Goal: Information Seeking & Learning: Learn about a topic

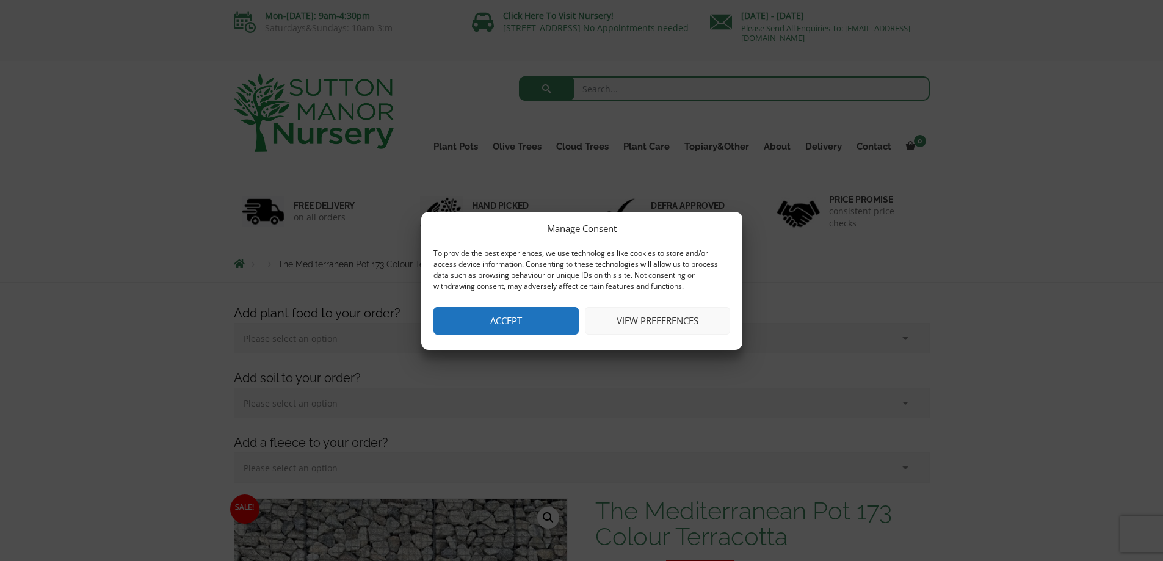
click at [655, 321] on button "View preferences" at bounding box center [657, 320] width 145 height 27
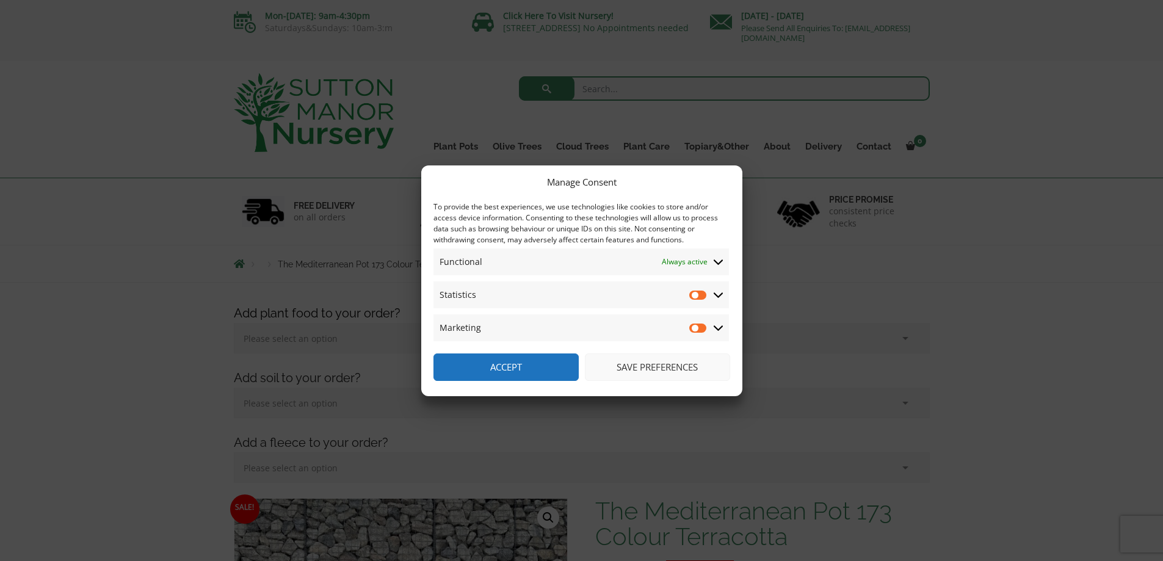
click at [664, 366] on button "Save preferences" at bounding box center [657, 366] width 145 height 27
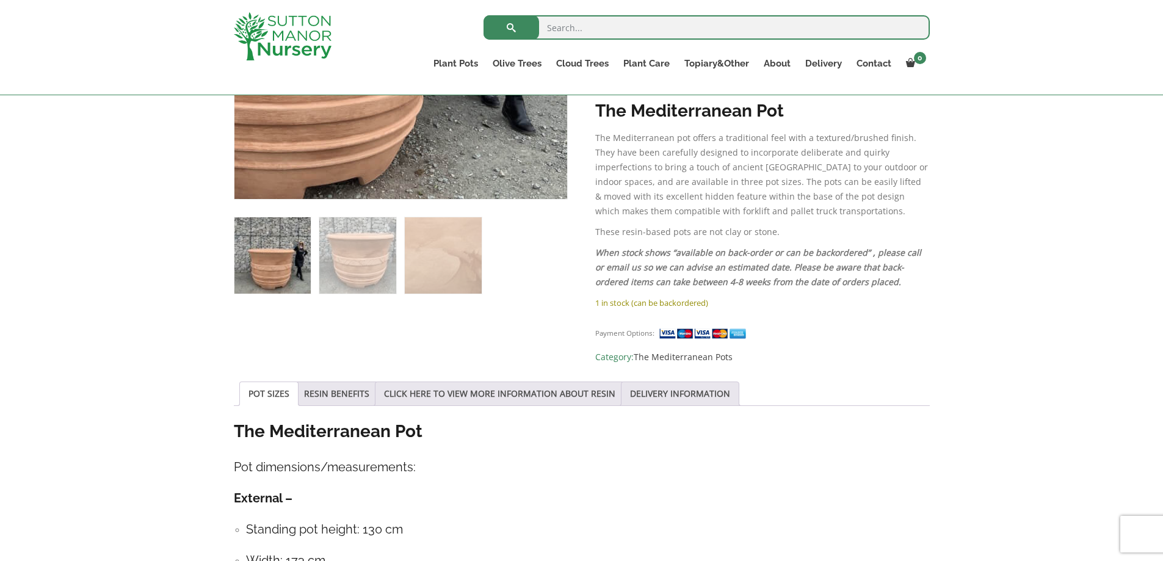
scroll to position [855, 0]
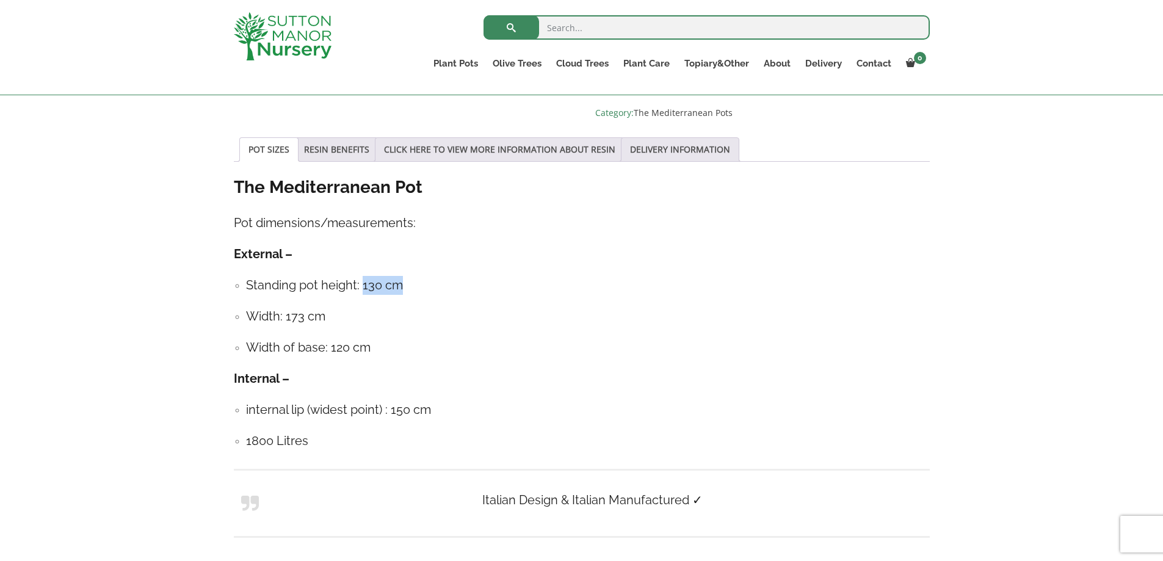
drag, startPoint x: 361, startPoint y: 262, endPoint x: 425, endPoint y: 260, distance: 63.5
click at [425, 276] on h4 "Standing pot height: 130 cm" at bounding box center [588, 285] width 684 height 19
click at [425, 276] on ul "Standing pot height: 130 cm Width: 173 cm Width of base: 120 cm" at bounding box center [582, 316] width 696 height 81
drag, startPoint x: 248, startPoint y: 294, endPoint x: 335, endPoint y: 295, distance: 86.7
click at [335, 307] on h4 "Width: 173 cm" at bounding box center [588, 316] width 684 height 19
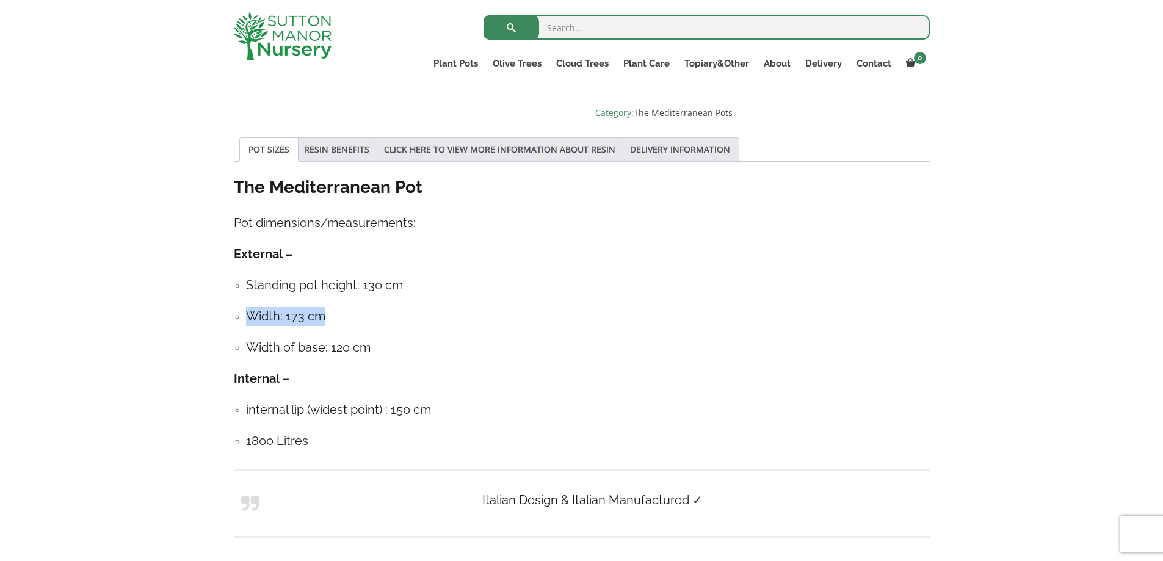
click at [394, 307] on h4 "Width: 173 cm" at bounding box center [588, 316] width 684 height 19
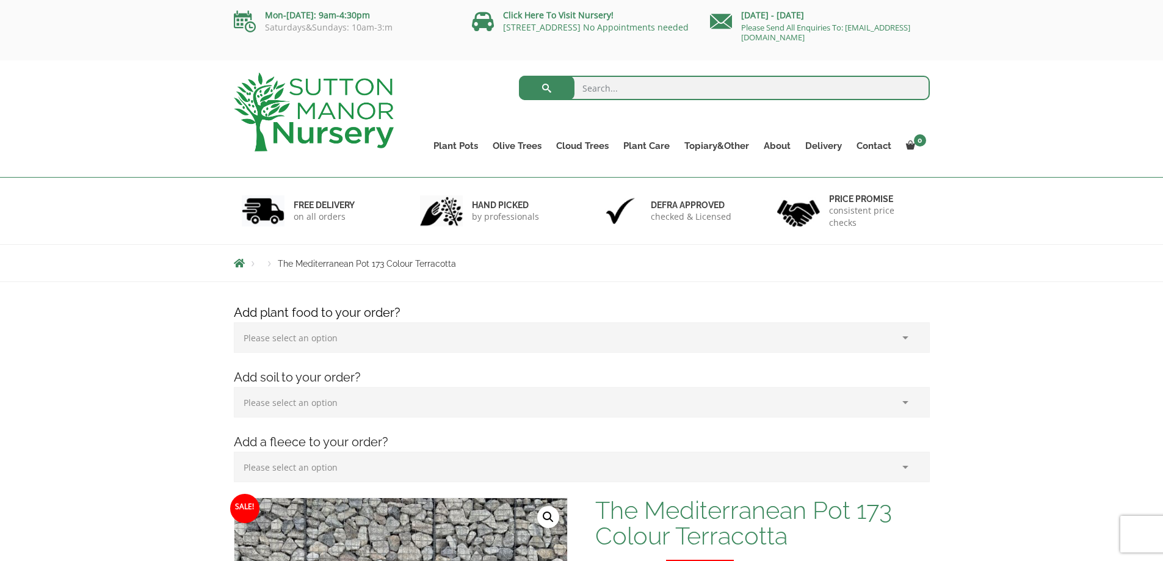
scroll to position [0, 0]
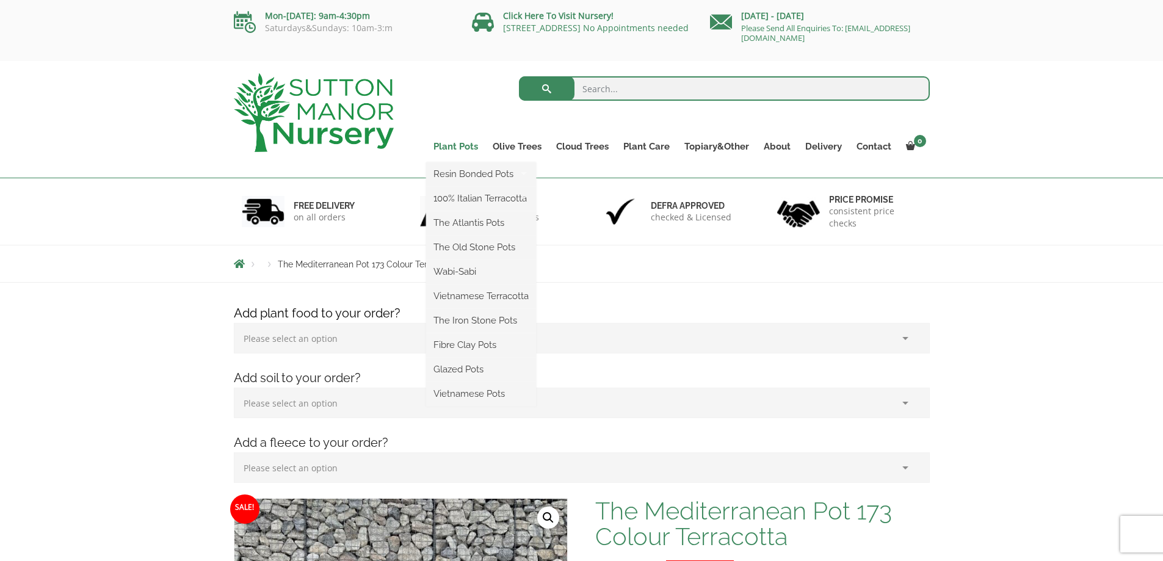
click at [461, 148] on link "Plant Pots" at bounding box center [455, 146] width 59 height 17
click at [479, 219] on link "The Atlantis Pots" at bounding box center [481, 223] width 110 height 18
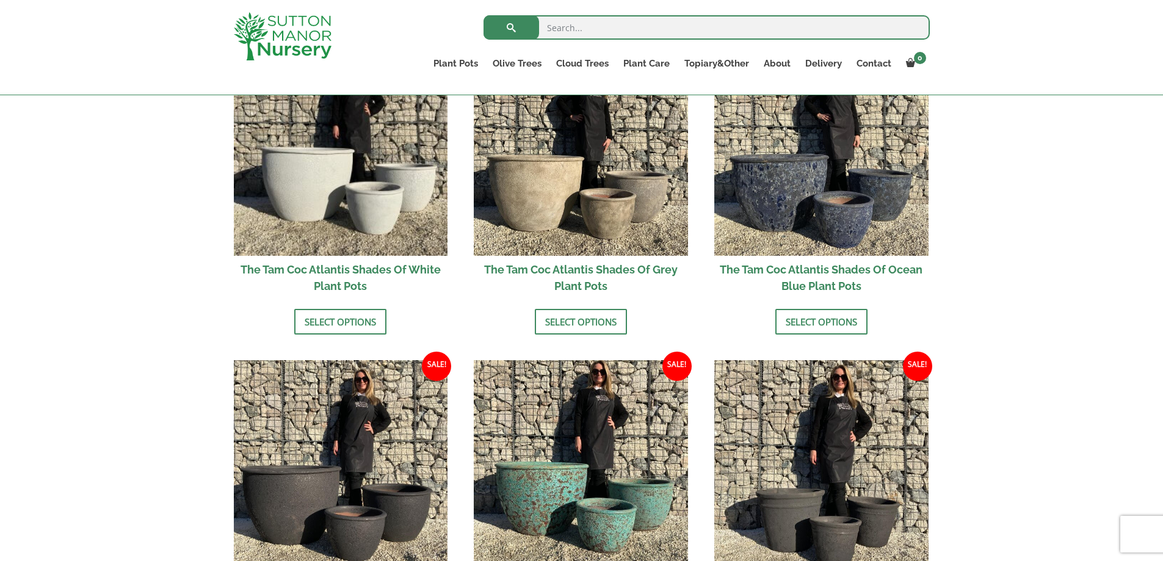
scroll to position [794, 0]
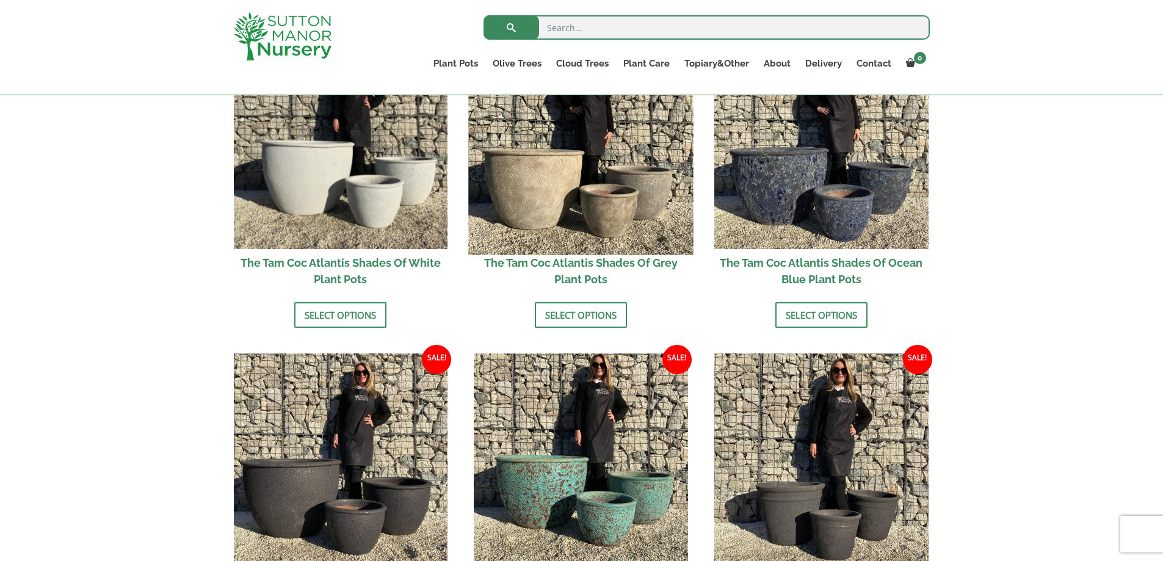
click at [537, 195] on img at bounding box center [581, 142] width 225 height 225
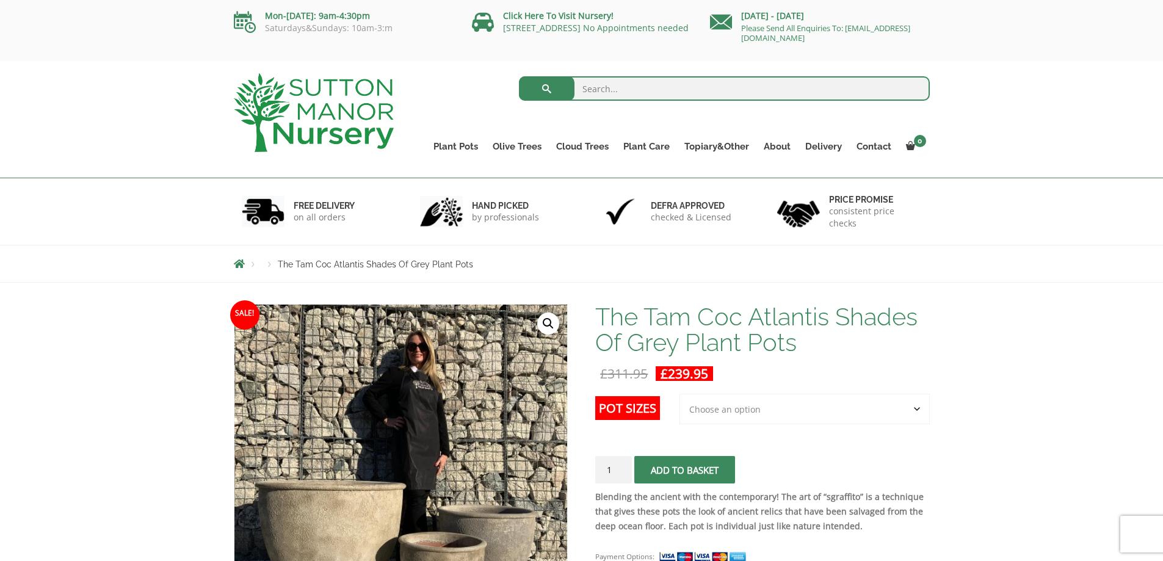
scroll to position [244, 0]
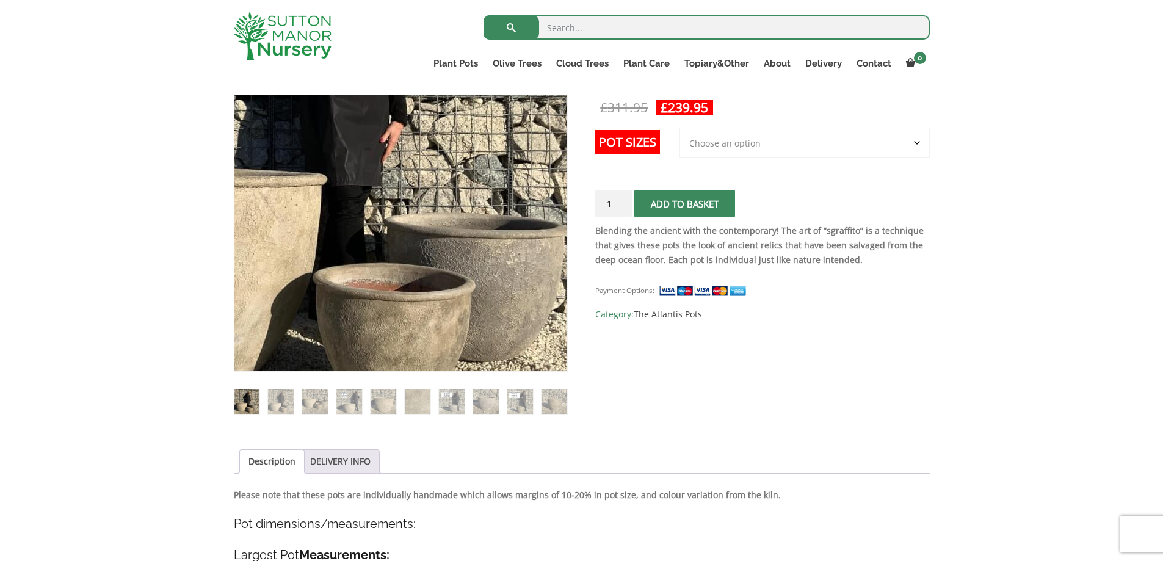
click at [501, 267] on img at bounding box center [317, 151] width 610 height 610
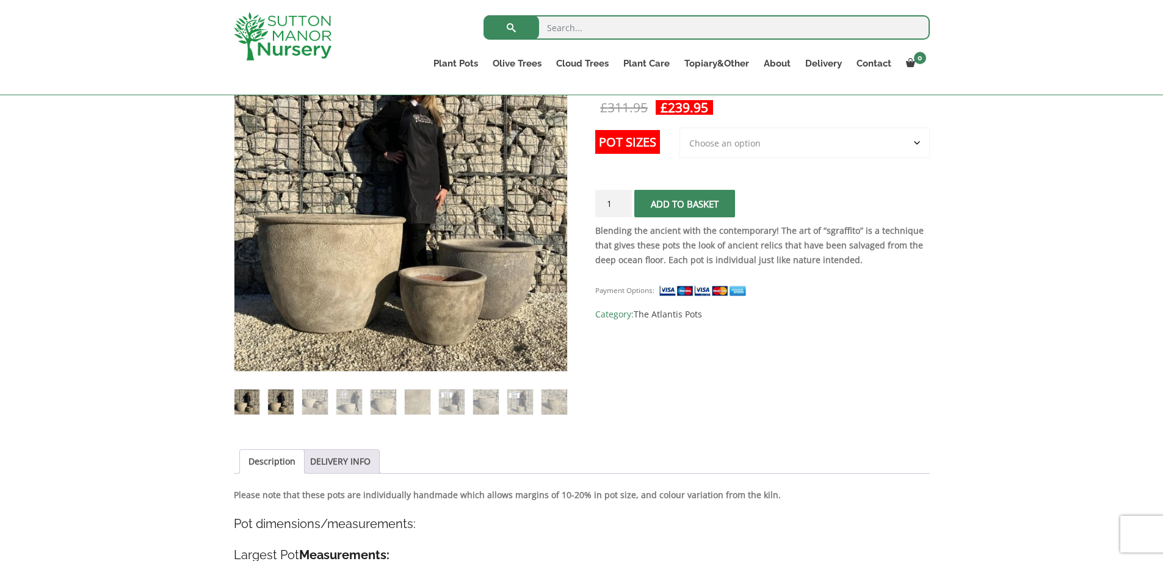
click at [281, 404] on img at bounding box center [280, 401] width 25 height 25
click at [814, 138] on select "Choose an option 3rd to Largest Pot In The Picture" at bounding box center [804, 143] width 250 height 31
select select "3rd to Largest Pot In The Picture"
click at [680, 128] on select "Choose an option 3rd to Largest Pot In The Picture" at bounding box center [804, 143] width 250 height 31
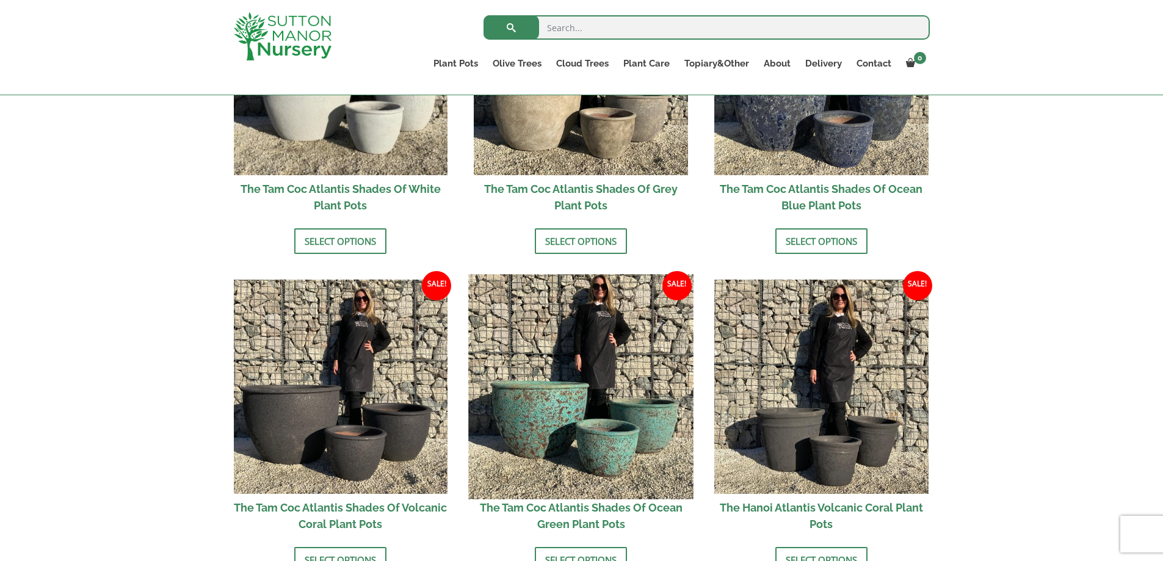
scroll to position [773, 0]
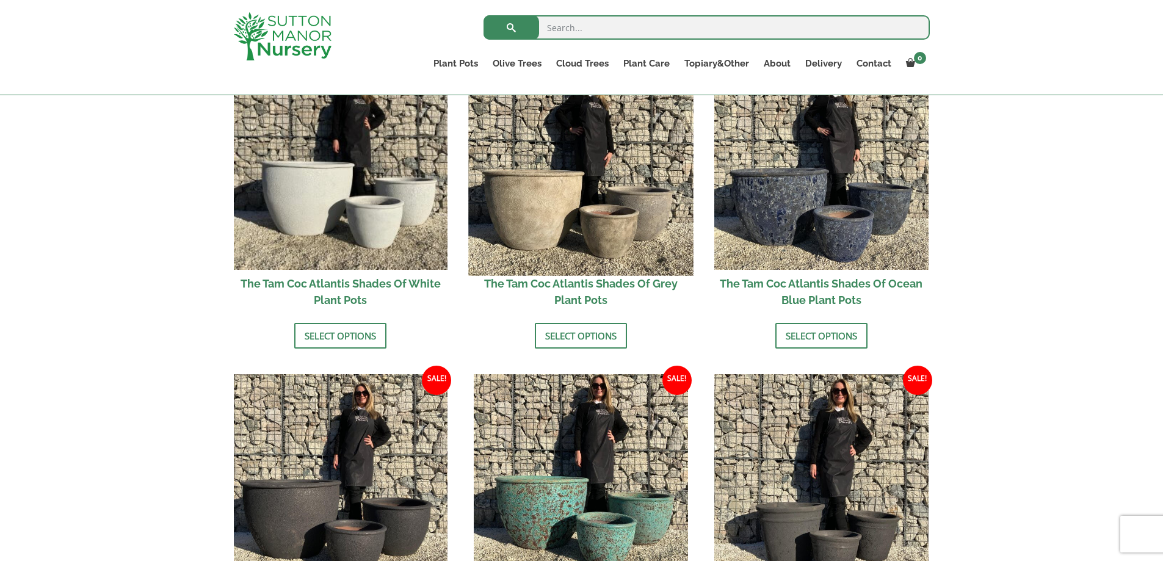
click at [574, 203] on img at bounding box center [581, 163] width 225 height 225
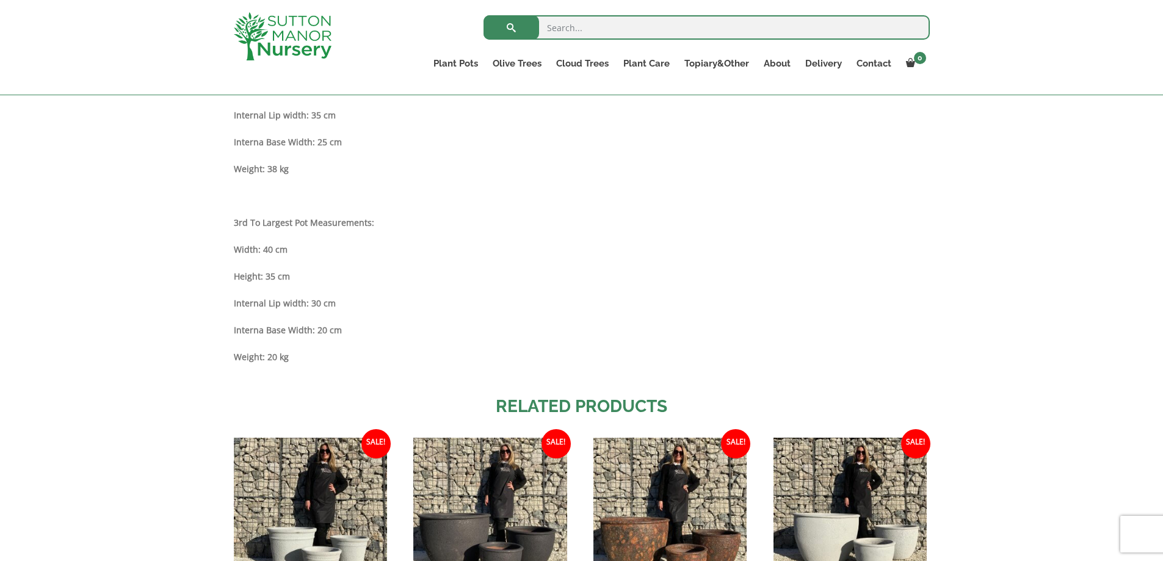
scroll to position [1077, 0]
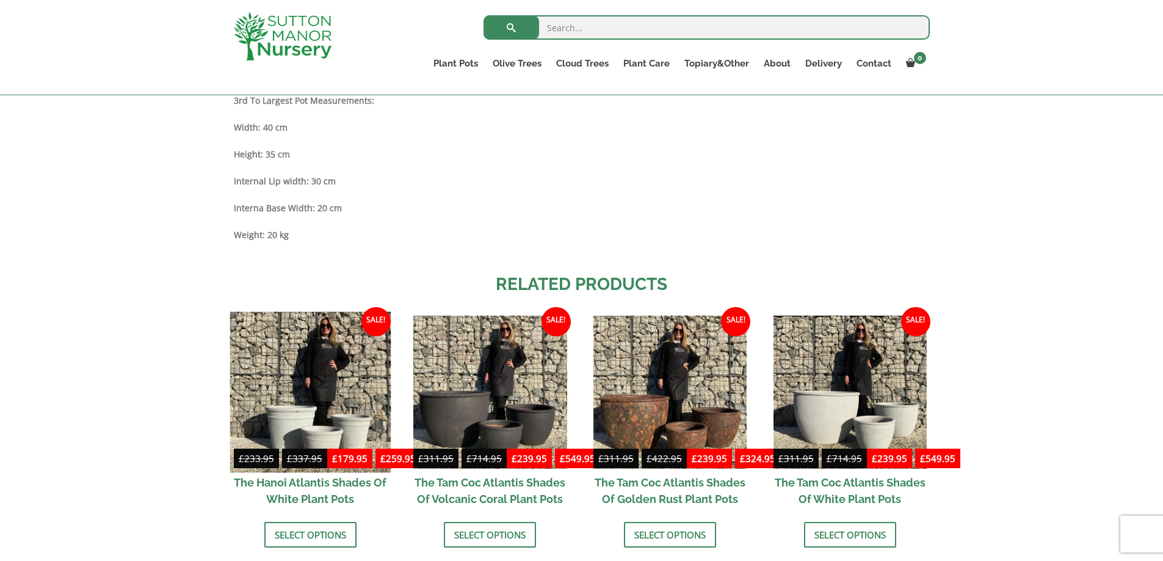
click at [286, 396] on img at bounding box center [310, 391] width 161 height 161
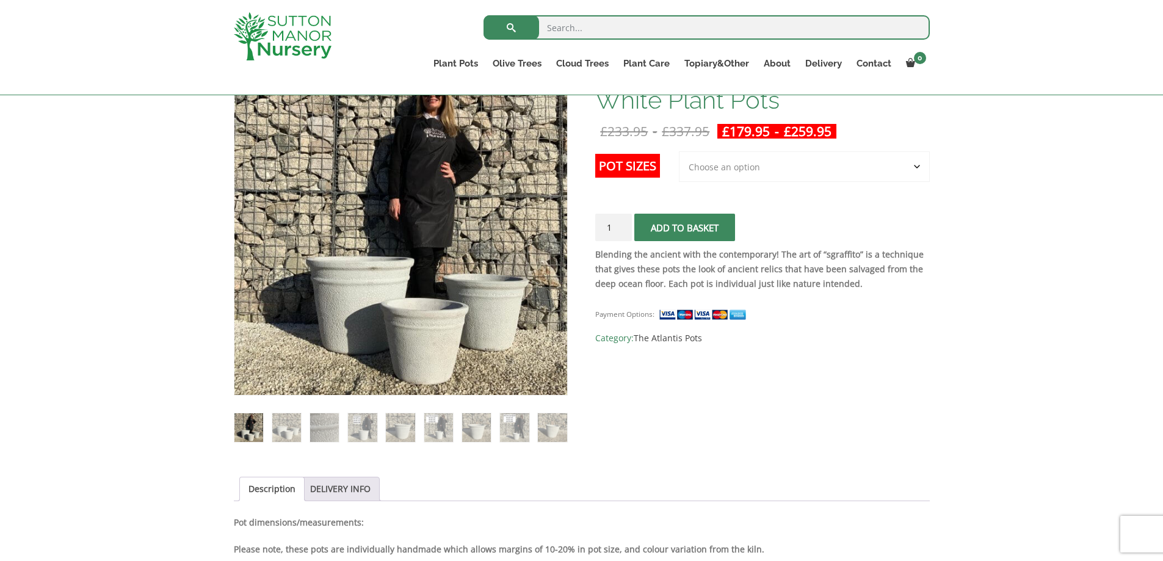
scroll to position [244, 0]
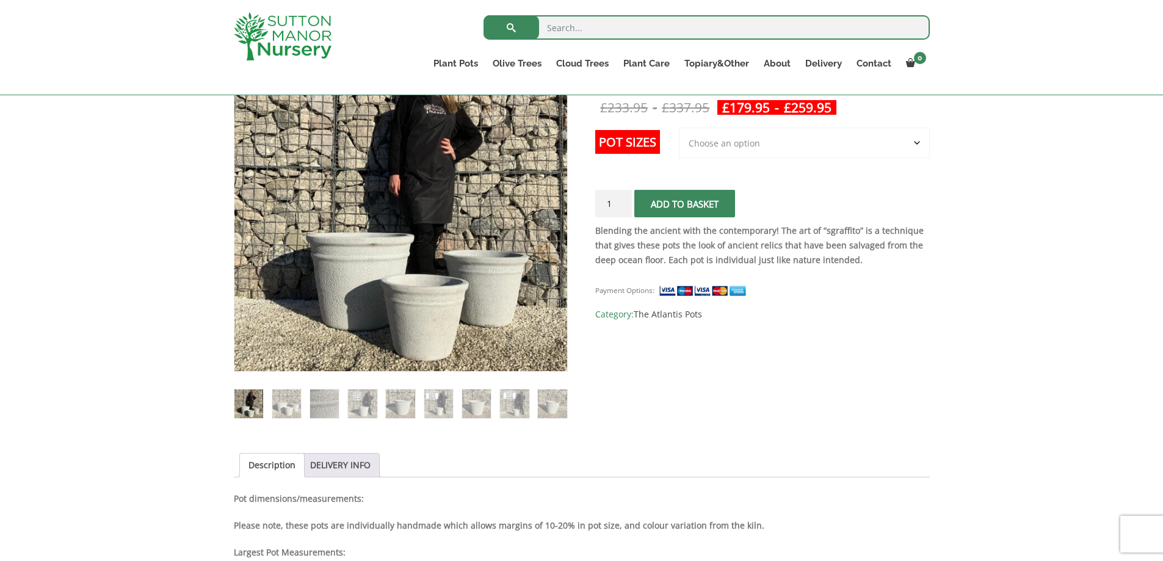
click at [769, 142] on select "Choose an option 3rd to Largest Pot In The Picture 2nd to Largest Pot In The Pi…" at bounding box center [804, 143] width 251 height 31
select select "Largest pot In The Picture"
click at [679, 128] on select "Choose an option 3rd to Largest Pot In The Picture 2nd to Largest Pot In The Pi…" at bounding box center [804, 143] width 251 height 31
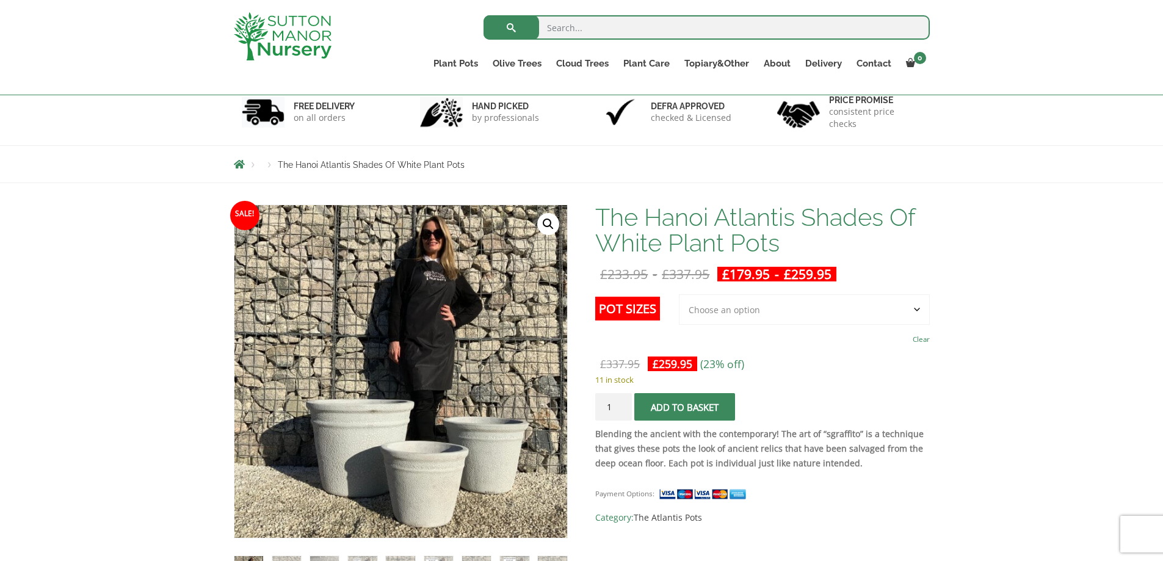
scroll to position [0, 0]
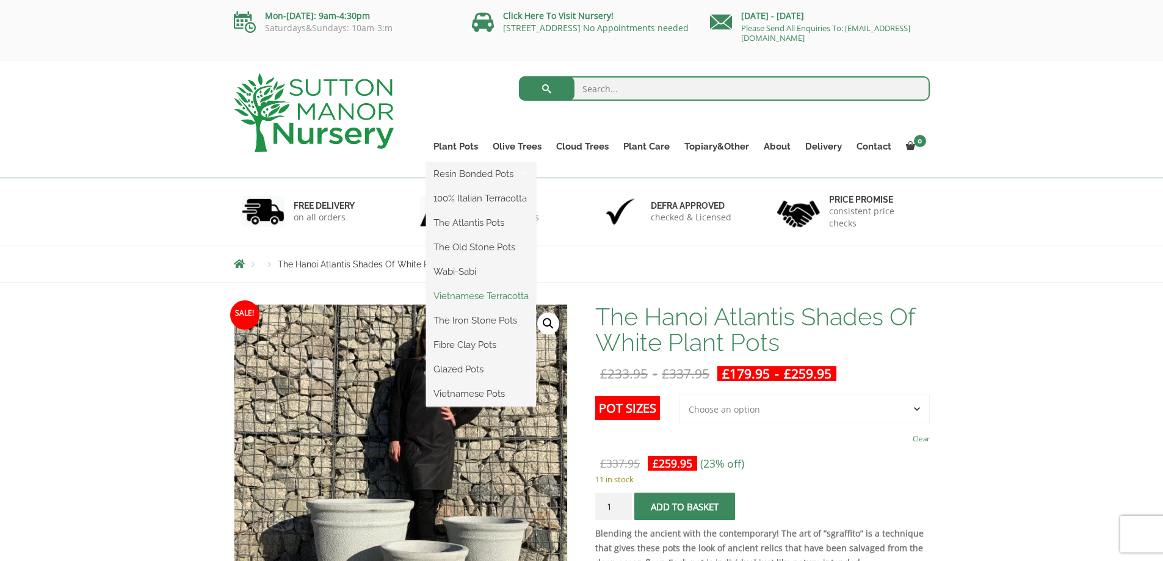
click at [480, 295] on link "Vietnamese Terracotta" at bounding box center [481, 296] width 110 height 18
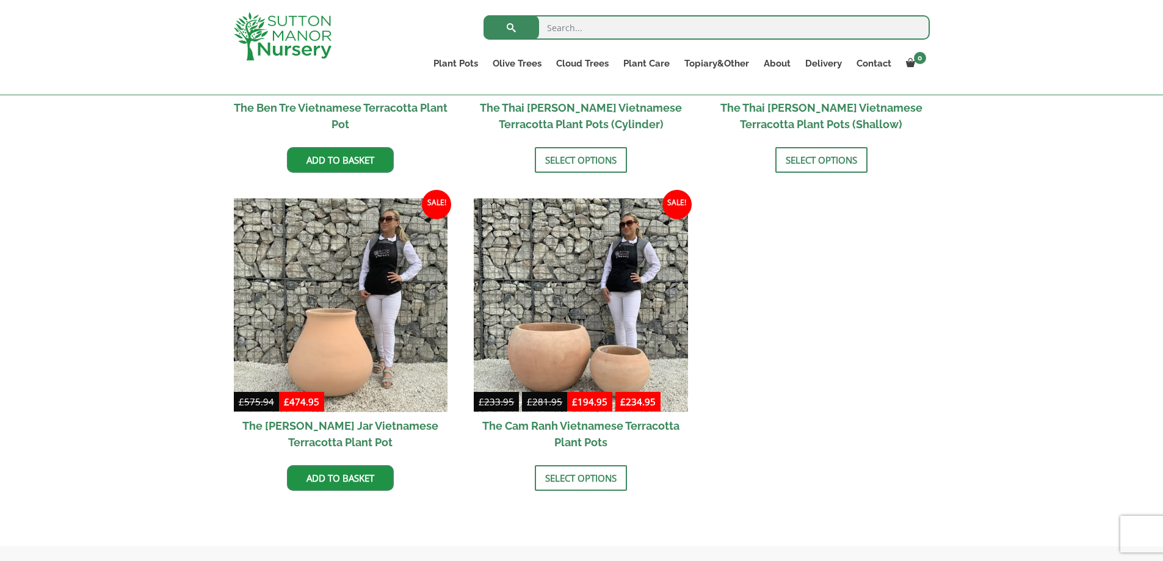
scroll to position [344, 0]
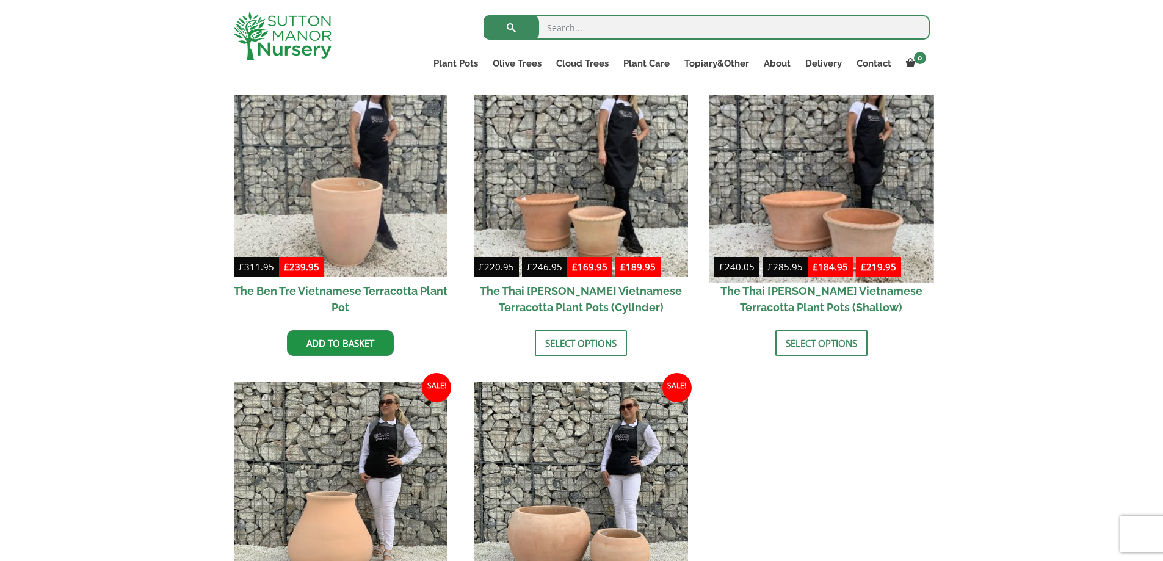
click at [812, 212] on img at bounding box center [821, 169] width 225 height 225
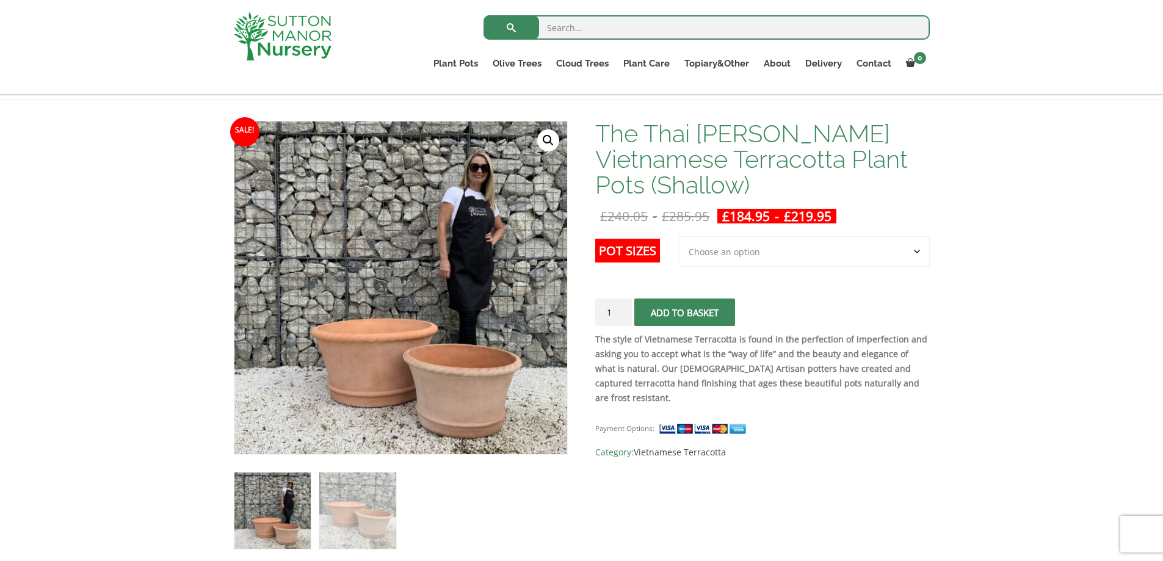
click at [749, 250] on select "Choose an option 2nd to Largest Pot In The Picture Largest pot In The Picture" at bounding box center [804, 251] width 251 height 31
select select "Largest pot In The Picture"
click at [679, 236] on select "Choose an option 2nd to Largest Pot In The Picture Largest pot In The Picture" at bounding box center [804, 251] width 251 height 31
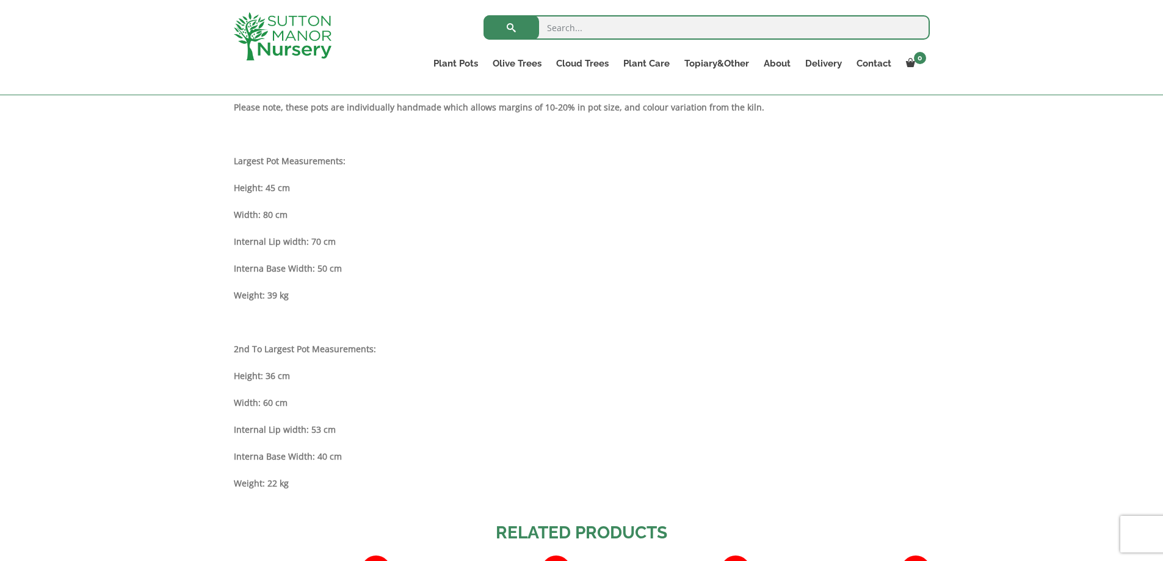
scroll to position [711, 0]
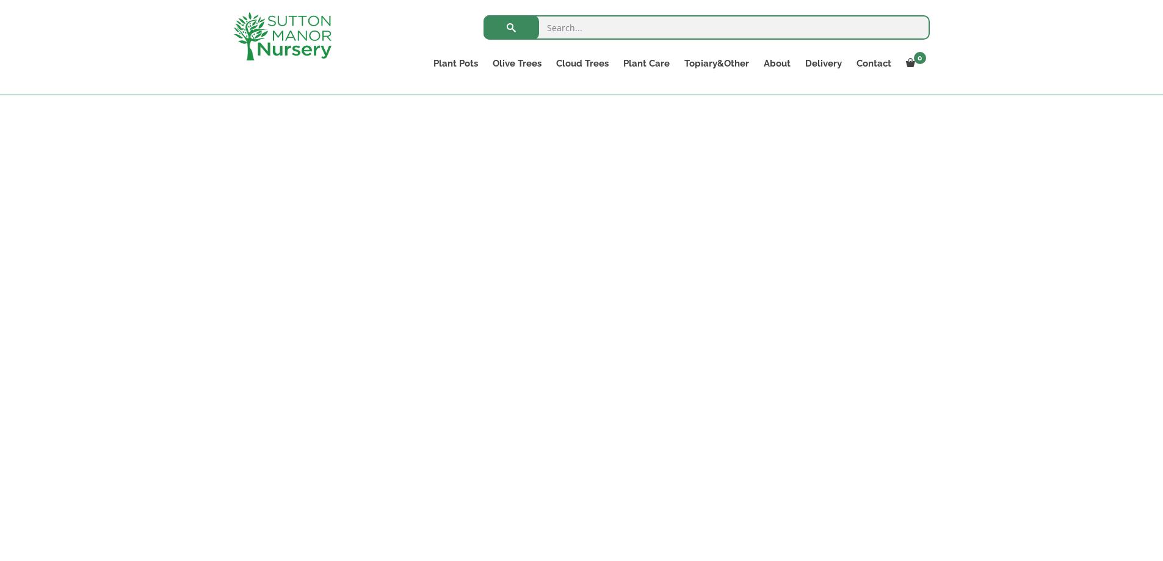
select select "Largest pot In The Picture"
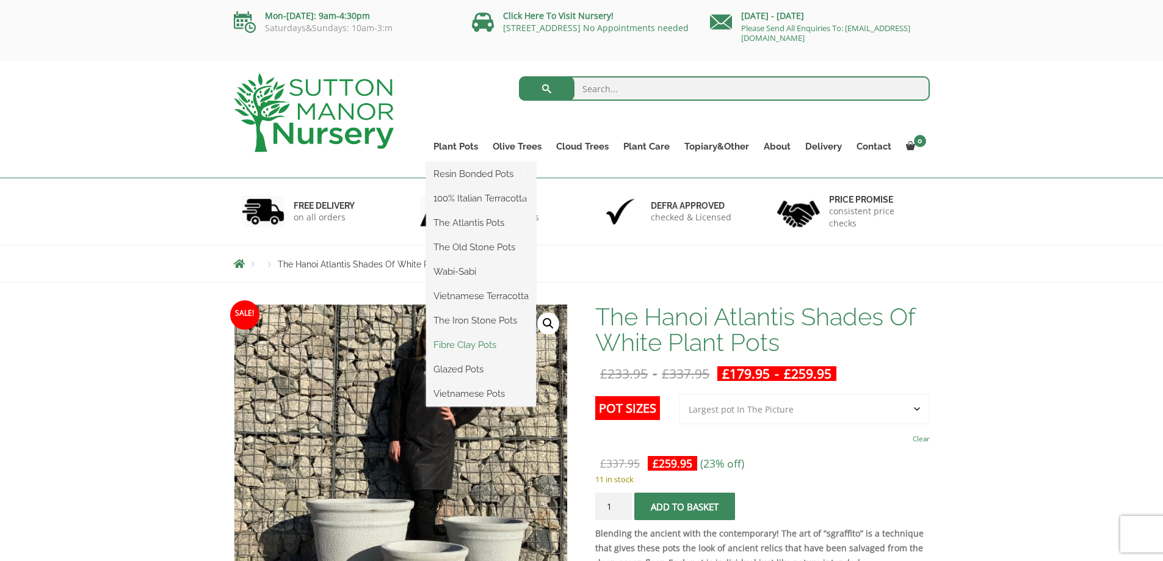
click at [475, 344] on link "Fibre Clay Pots" at bounding box center [481, 345] width 110 height 18
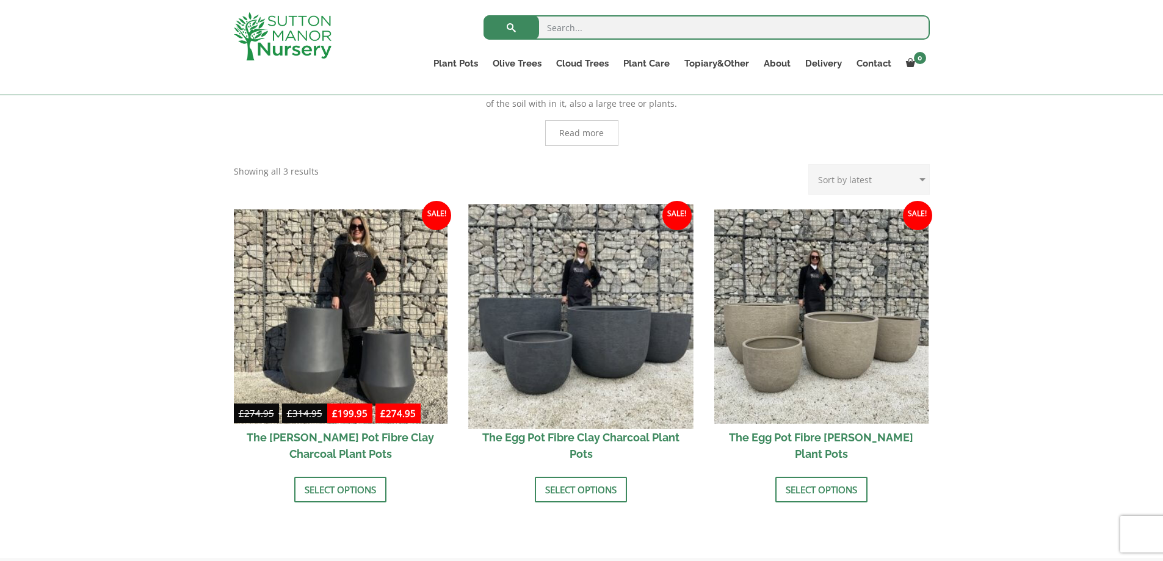
scroll to position [283, 0]
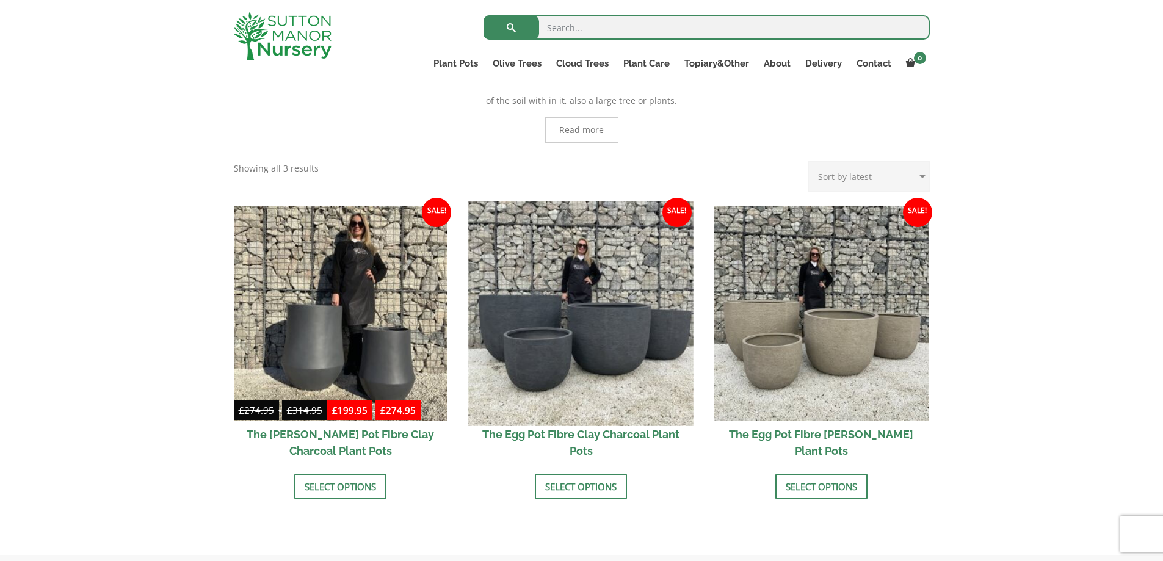
click at [601, 337] on img at bounding box center [581, 313] width 225 height 225
click at [541, 364] on img at bounding box center [581, 313] width 225 height 225
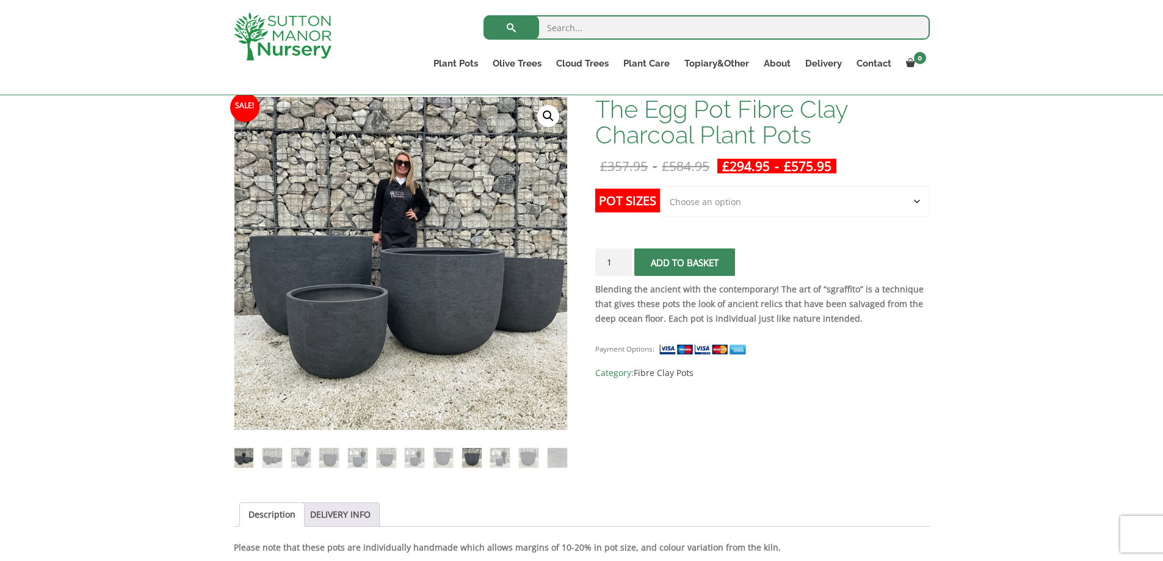
scroll to position [183, 0]
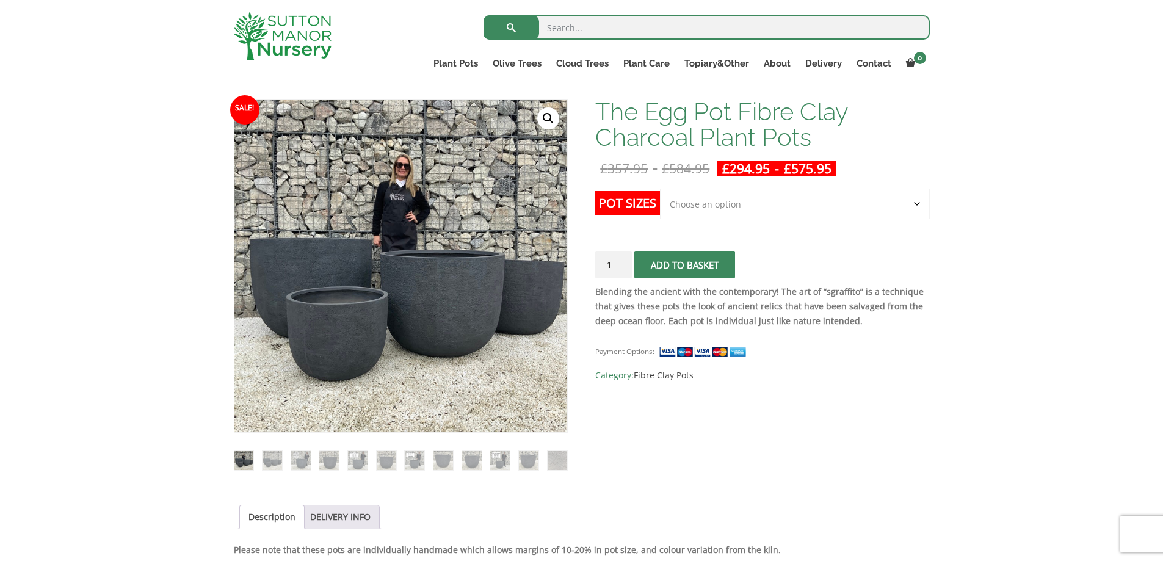
click at [729, 209] on select "Choose an option Click here to buy the 5th To Largest Pot In The Picture Click …" at bounding box center [794, 204] width 269 height 31
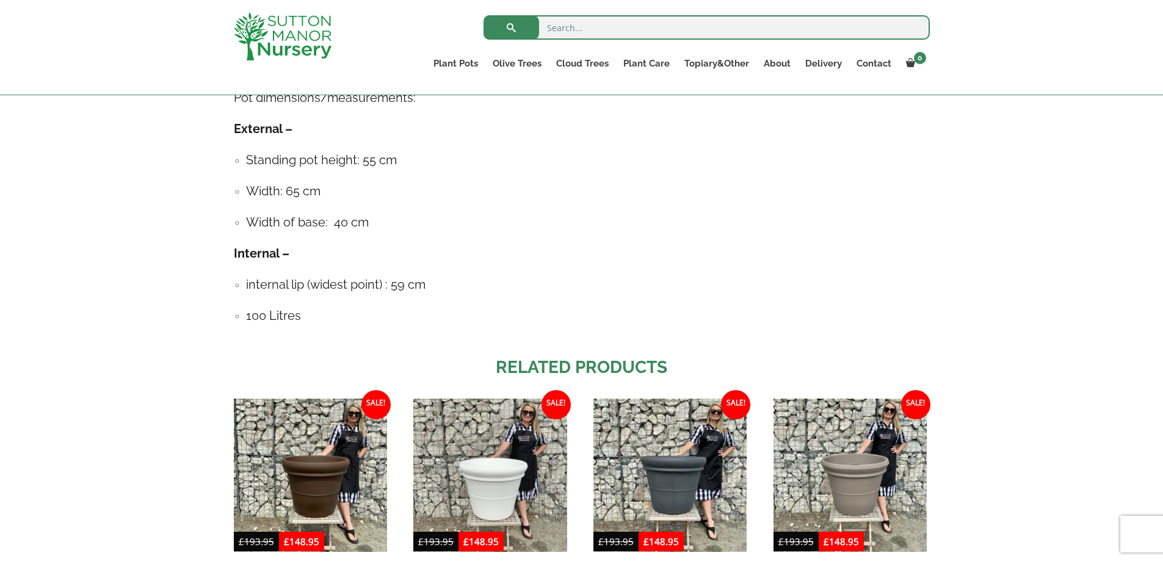
scroll to position [855, 0]
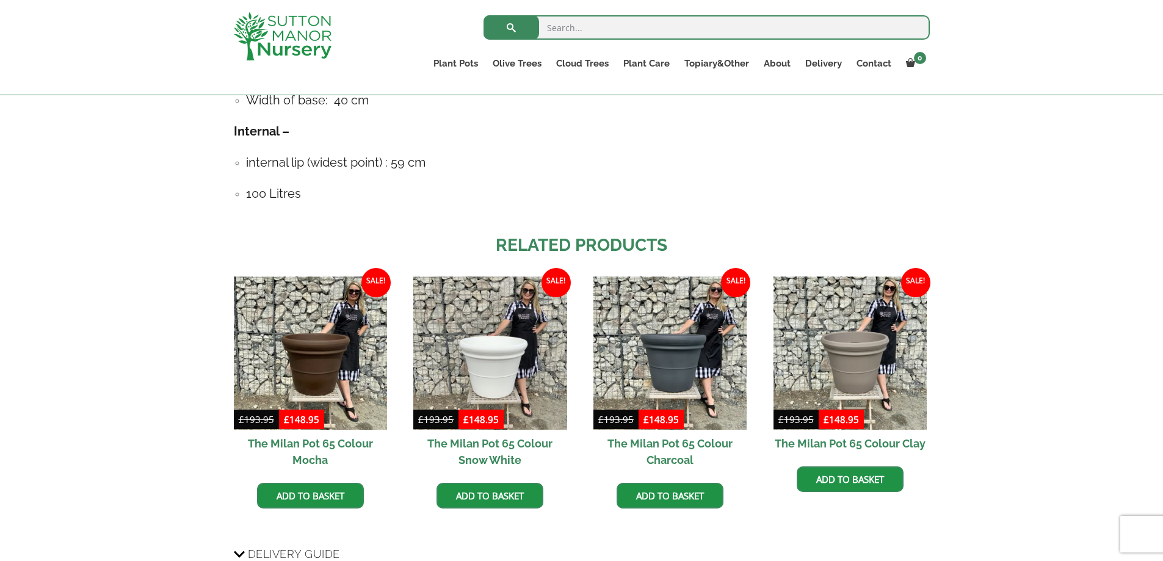
click at [688, 444] on h2 "The Milan Pot 65 Colour Charcoal" at bounding box center [669, 452] width 153 height 44
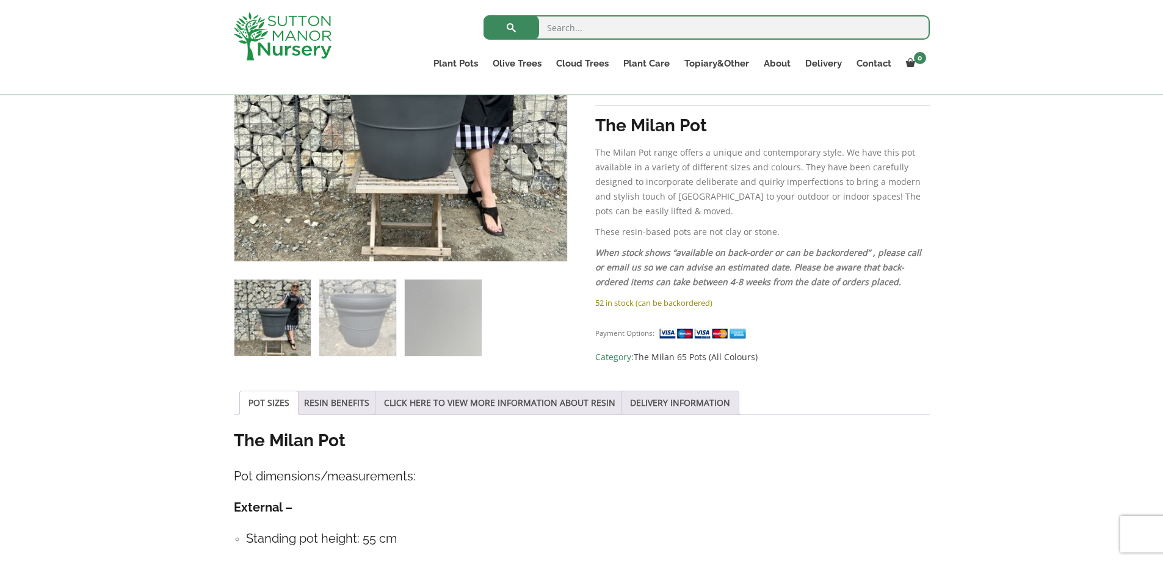
scroll to position [427, 0]
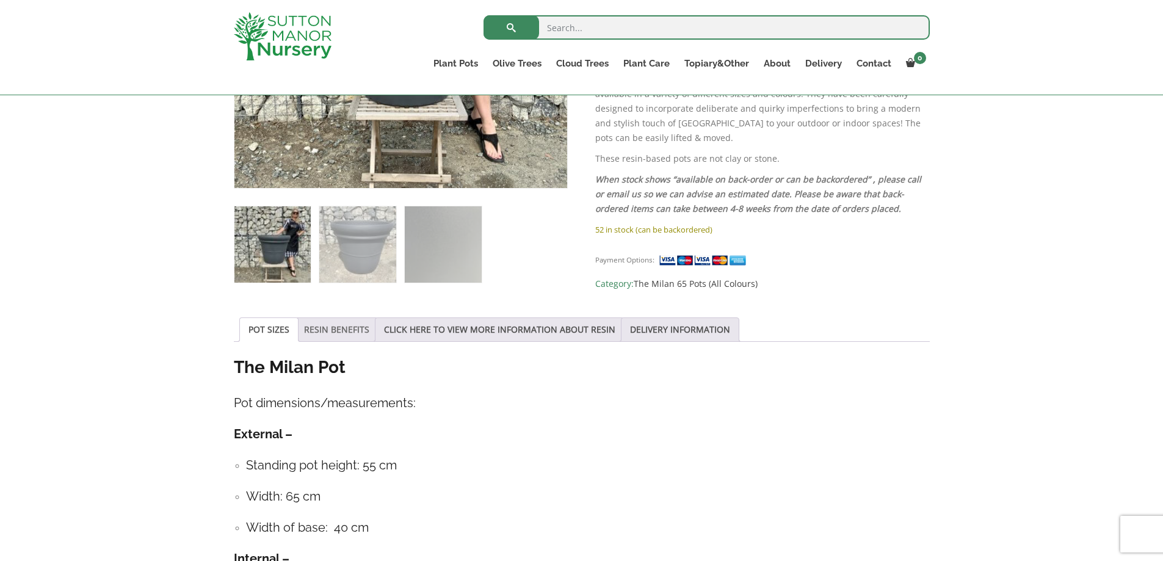
click at [341, 328] on link "RESIN BENEFITS" at bounding box center [336, 329] width 65 height 23
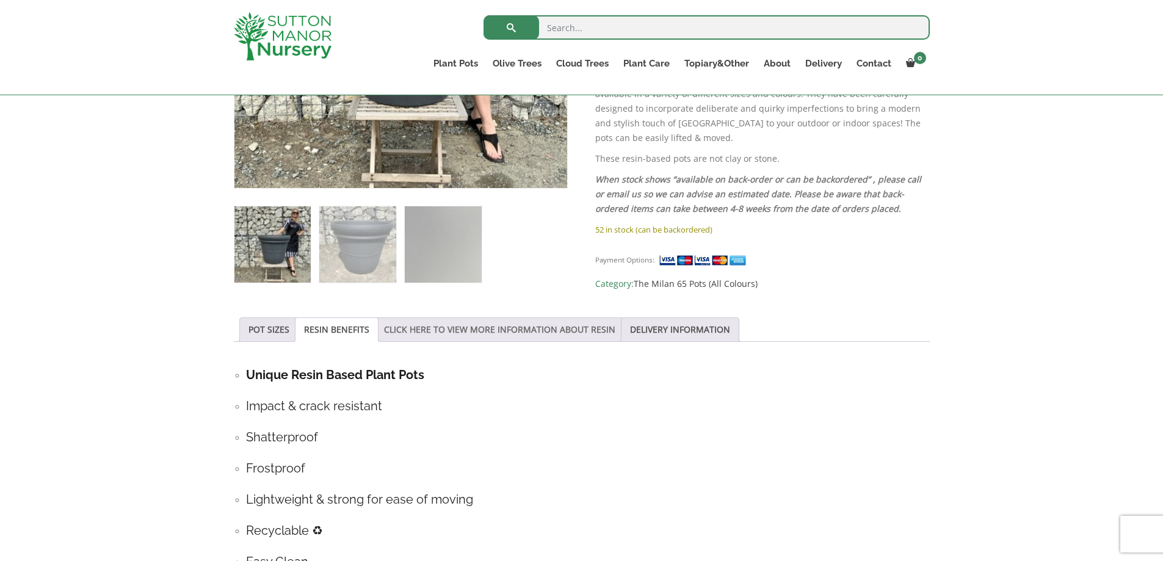
click at [466, 333] on link "CLICK HERE TO VIEW MORE INFORMATION ABOUT RESIN" at bounding box center [499, 329] width 231 height 23
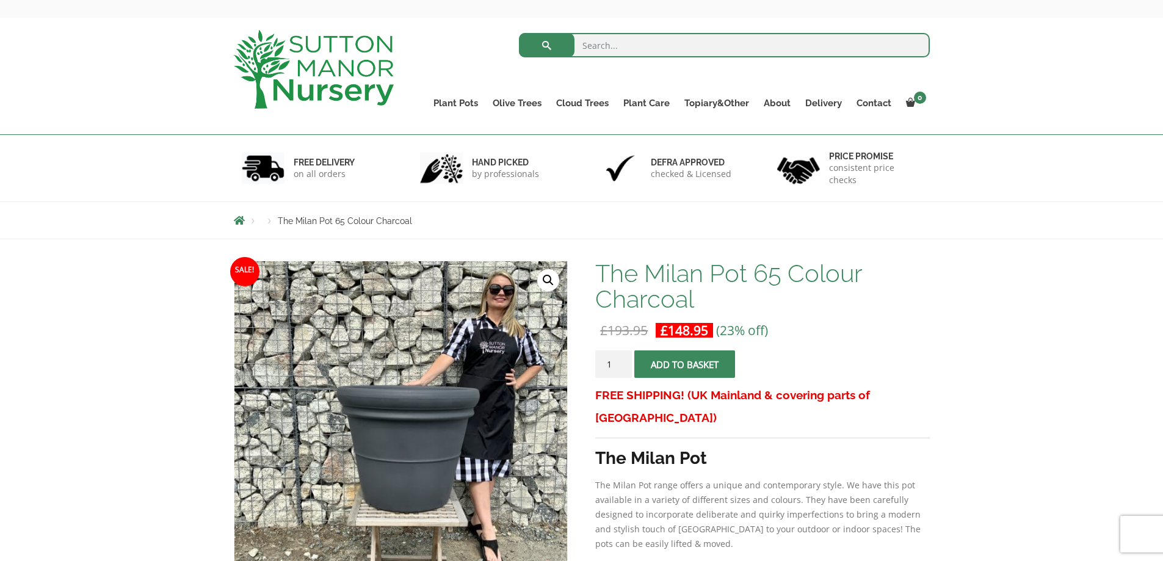
scroll to position [0, 0]
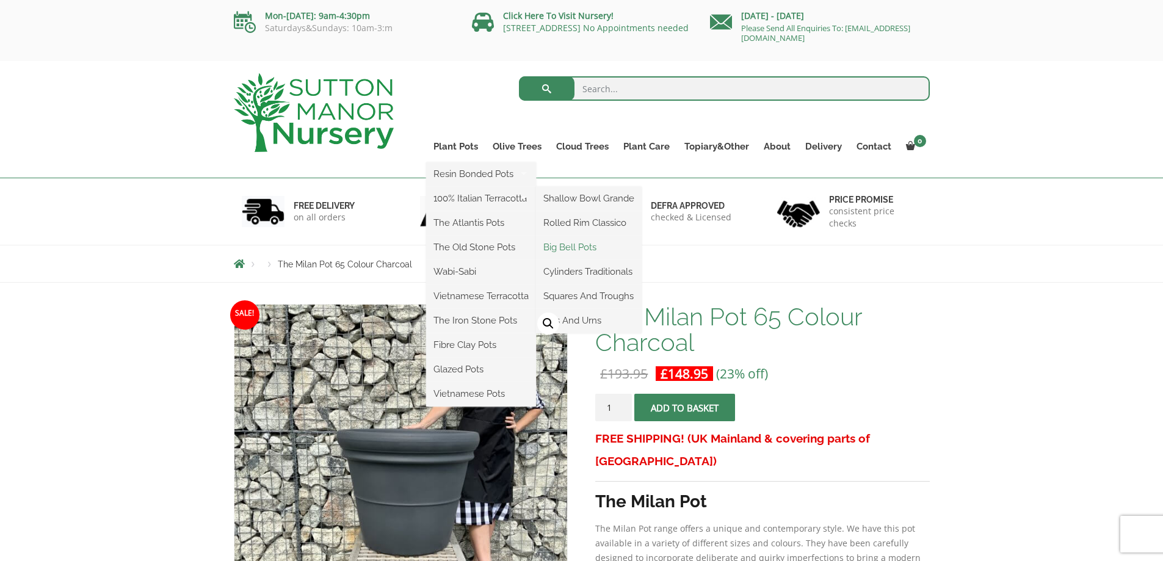
click at [588, 248] on link "Big Bell Pots" at bounding box center [589, 247] width 106 height 18
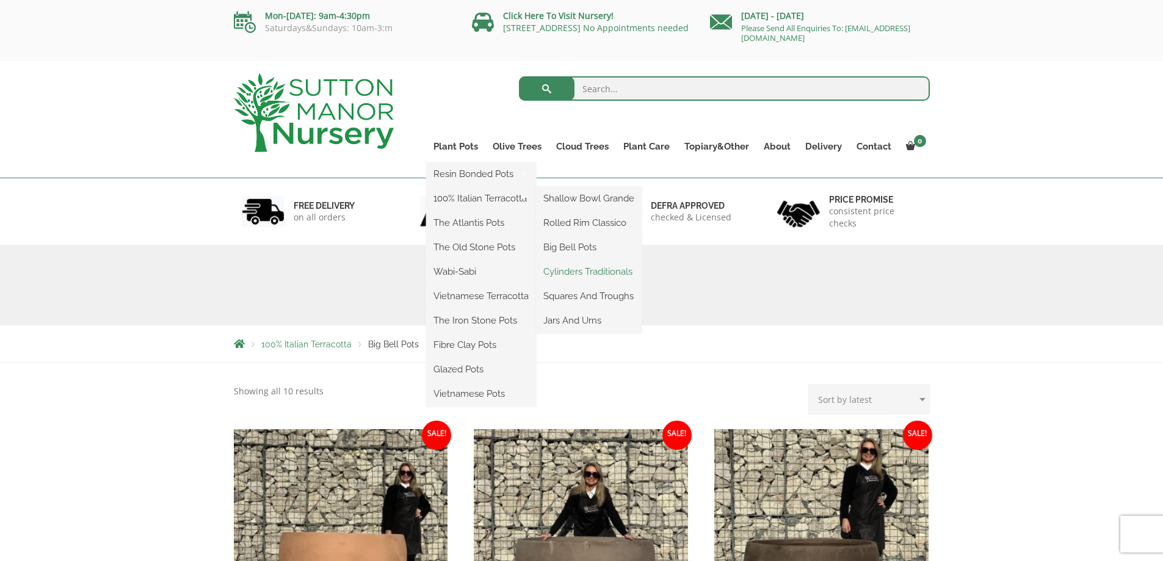
click at [587, 271] on link "Cylinders Traditionals" at bounding box center [589, 271] width 106 height 18
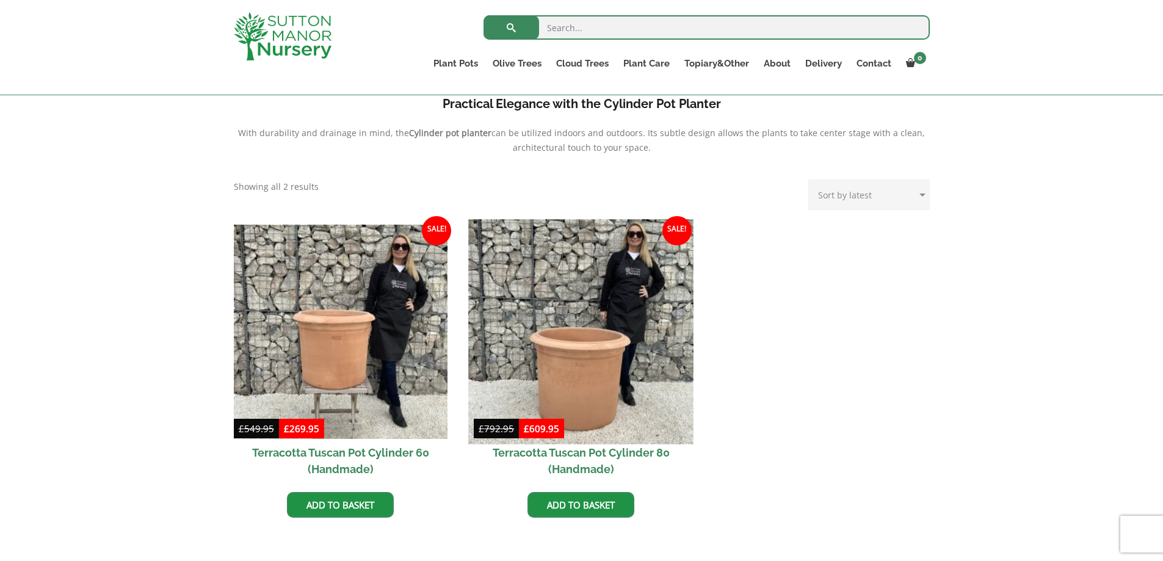
scroll to position [488, 0]
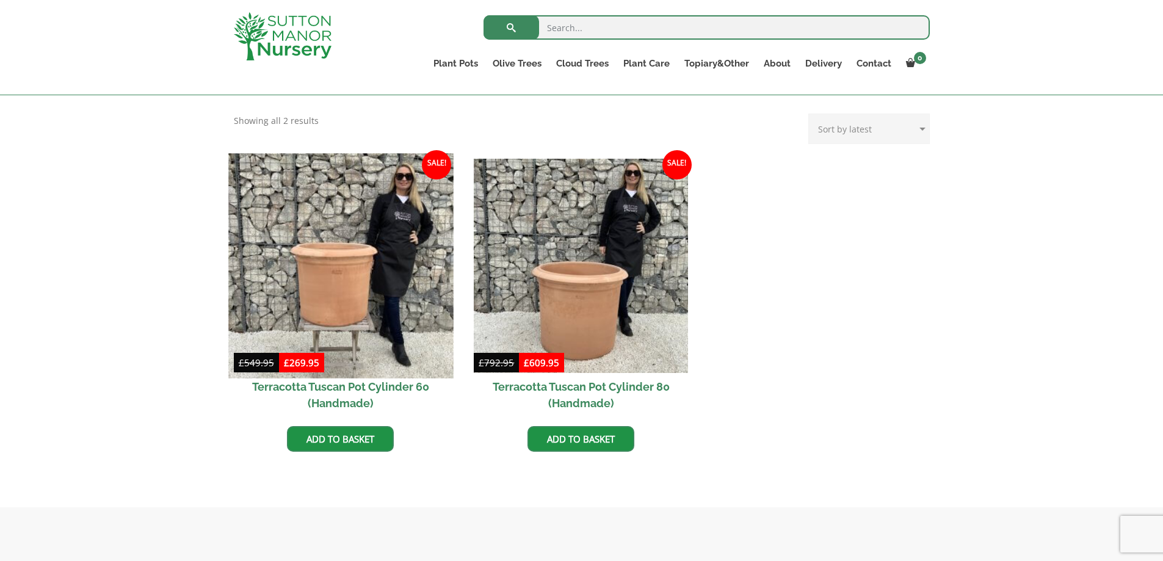
click at [331, 273] on img at bounding box center [340, 265] width 225 height 225
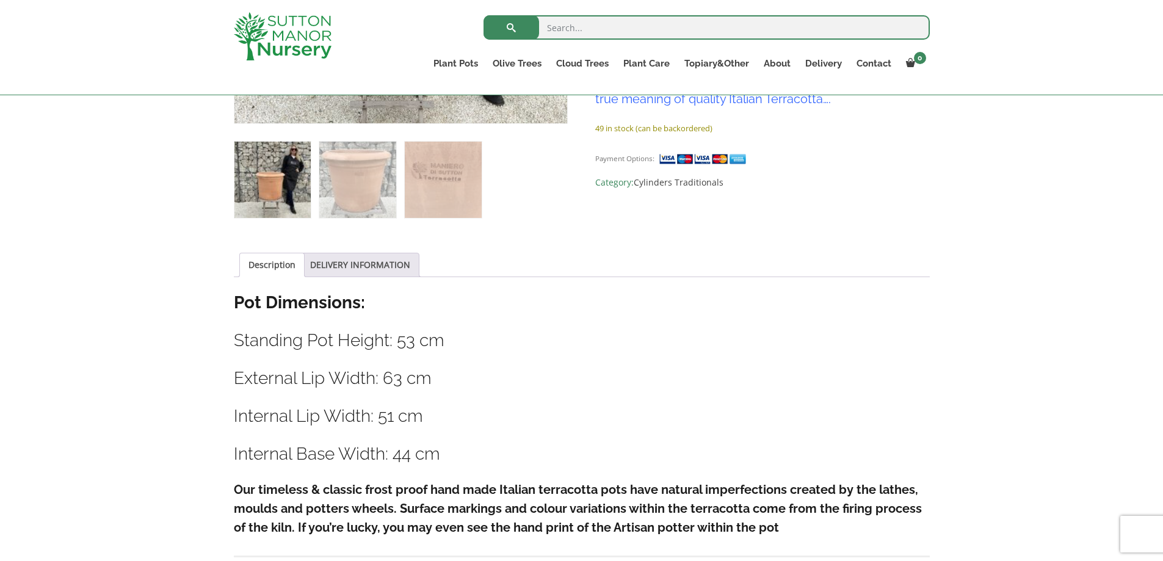
scroll to position [549, 0]
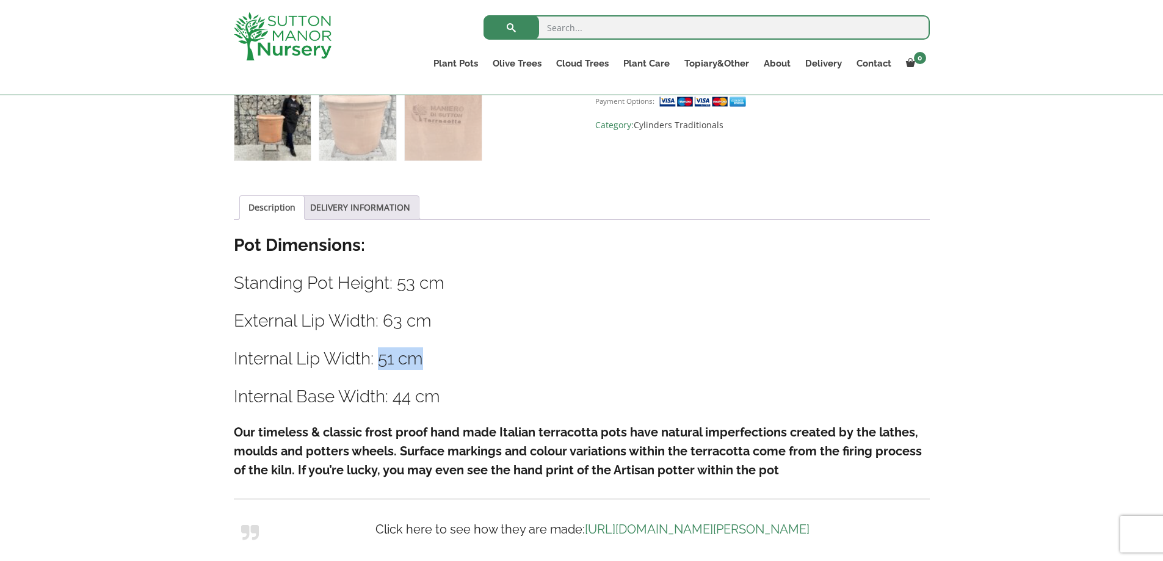
drag, startPoint x: 377, startPoint y: 358, endPoint x: 432, endPoint y: 358, distance: 54.3
click at [432, 358] on h3 "Internal Lip Width: 51 cm" at bounding box center [582, 358] width 696 height 23
click at [499, 356] on h3 "Internal Lip Width: 51 cm" at bounding box center [582, 358] width 696 height 23
click at [348, 213] on link "DELIVERY INFORMATION" at bounding box center [360, 207] width 100 height 23
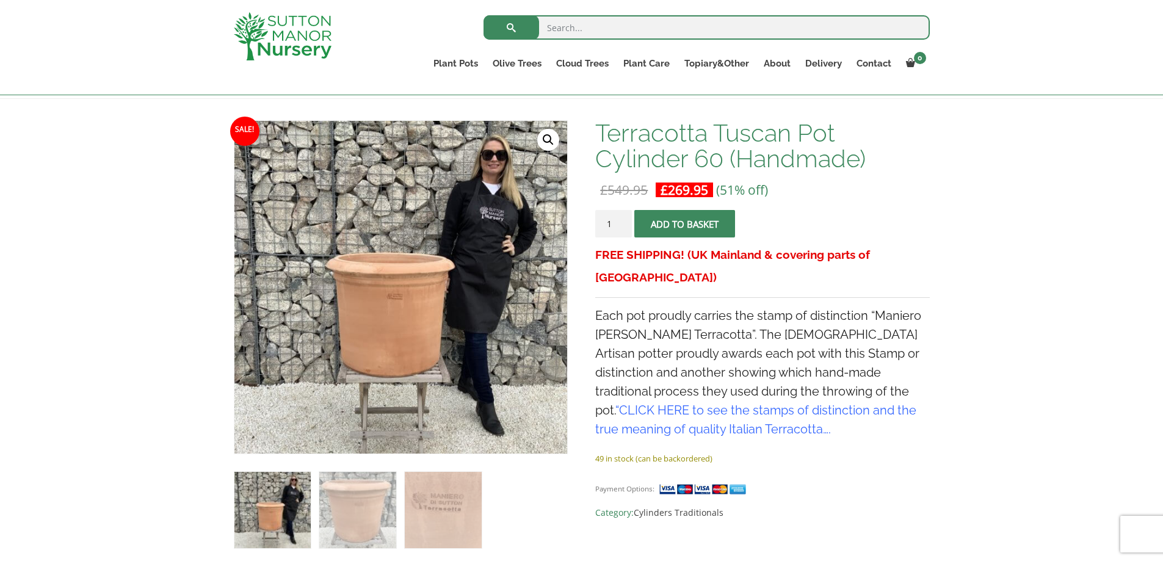
scroll to position [161, 0]
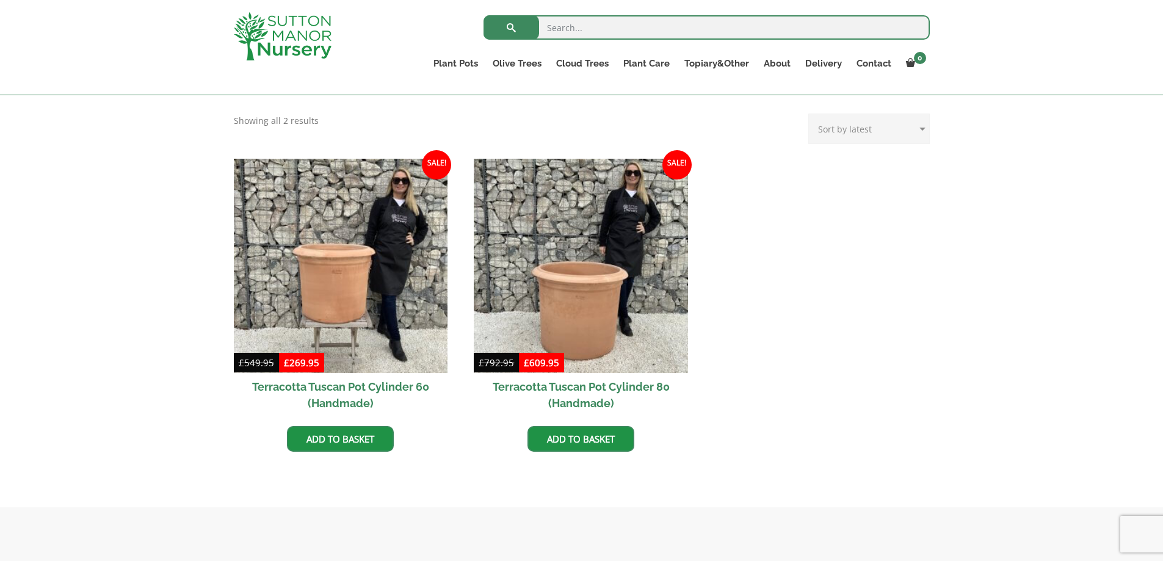
scroll to position [510, 0]
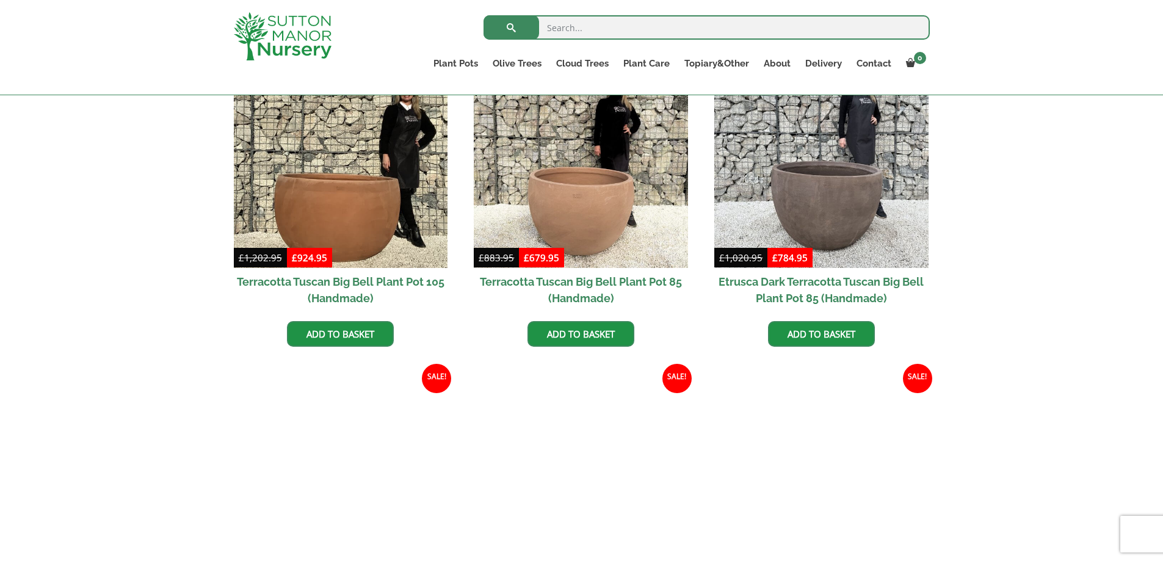
scroll to position [794, 0]
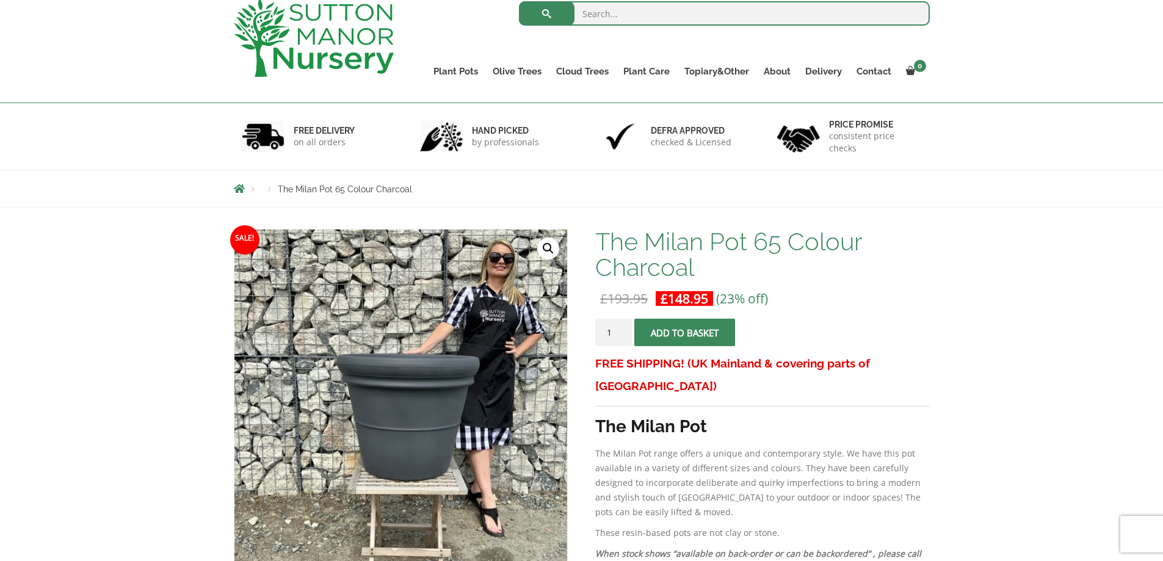
scroll to position [54, 0]
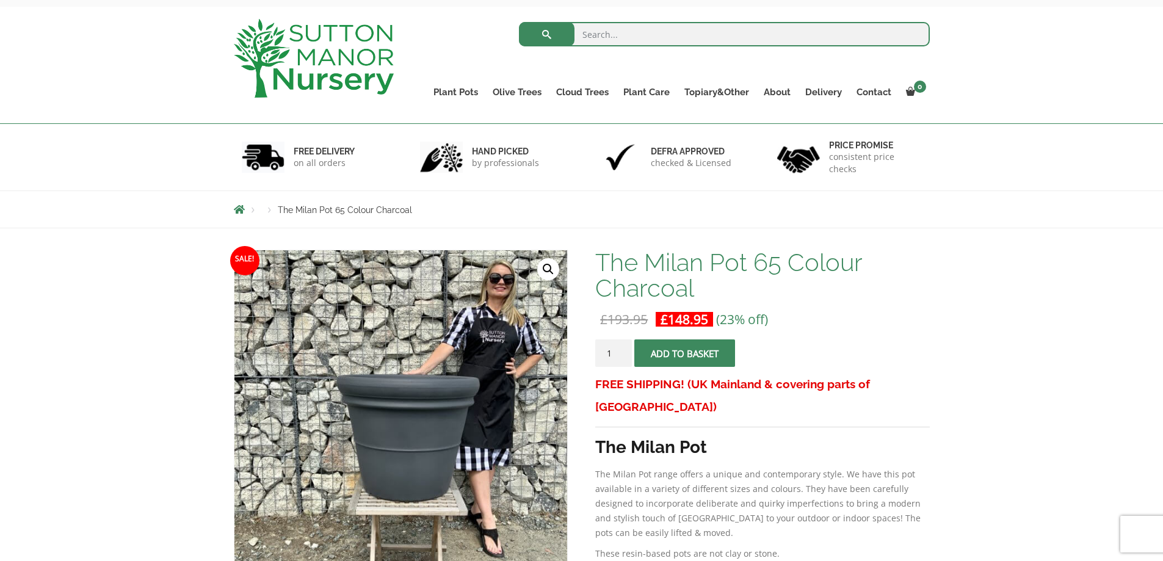
click at [612, 34] on input "search" at bounding box center [724, 34] width 411 height 24
click at [853, 44] on input "liner" at bounding box center [724, 34] width 411 height 24
type input "liner"
click at [547, 34] on span "submit" at bounding box center [547, 34] width 0 height 0
